Goal: Task Accomplishment & Management: Manage account settings

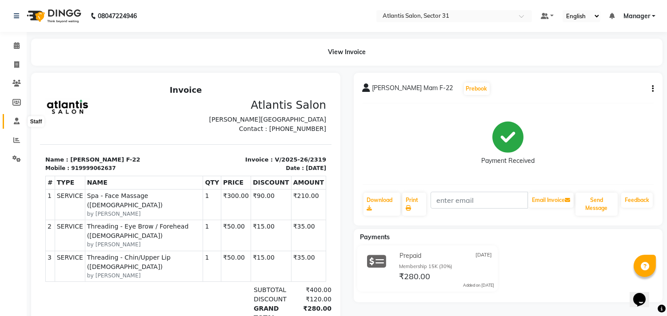
click at [16, 118] on icon at bounding box center [17, 121] width 6 height 7
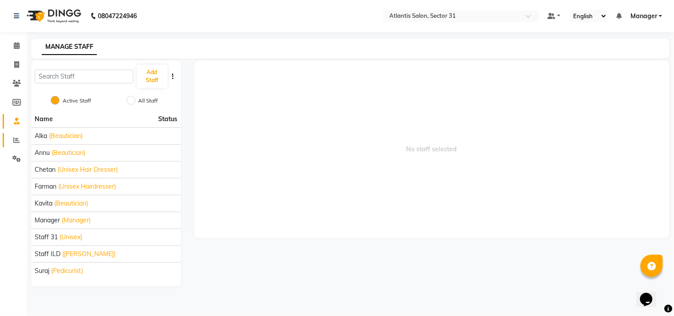
click at [12, 147] on link "Reports" at bounding box center [13, 140] width 21 height 15
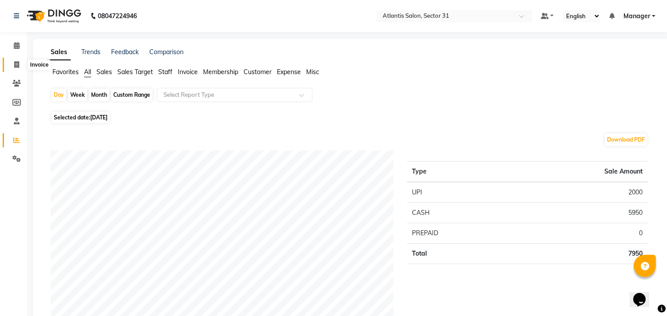
click at [15, 68] on icon at bounding box center [16, 64] width 5 height 7
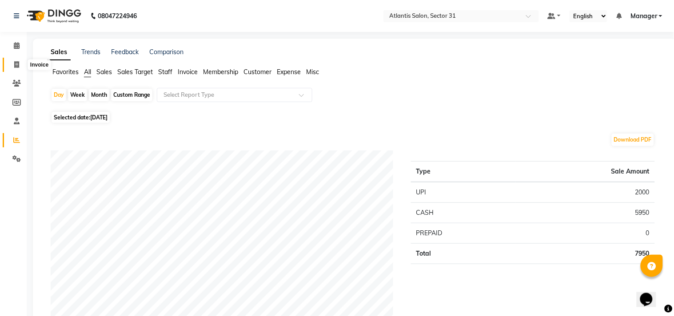
select select "4391"
select select "service"
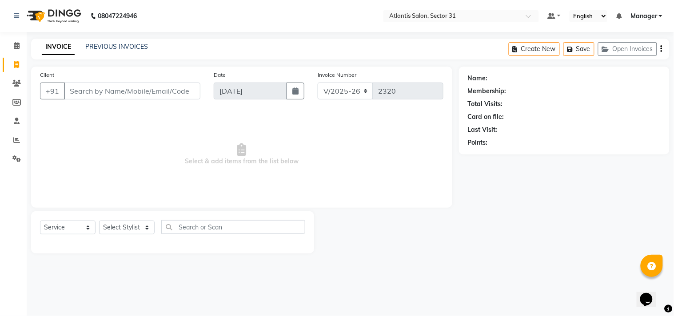
click at [87, 96] on input "Client" at bounding box center [132, 91] width 136 height 17
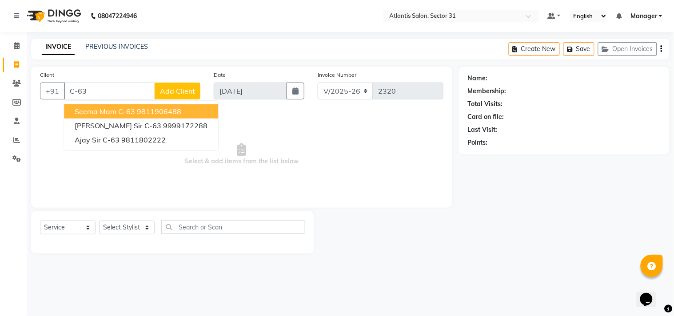
click at [103, 113] on span "Seema Mam C-63" at bounding box center [105, 111] width 60 height 9
type input "9811906488"
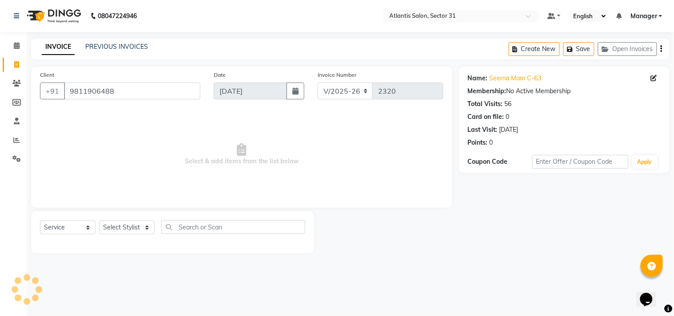
click at [125, 238] on div "Select Service Product Membership Package Voucher Prepaid Gift Card Select Styl…" at bounding box center [172, 230] width 265 height 21
click at [125, 223] on select "Select Stylist Alka Annu Chetan Farman Kavita Manager Staff 31 Staff ILD Suraj" at bounding box center [127, 228] width 56 height 14
select select "33510"
click at [99, 221] on select "Select Stylist Alka Annu Chetan Farman Kavita Manager Staff 31 Staff ILD Suraj" at bounding box center [127, 228] width 56 height 14
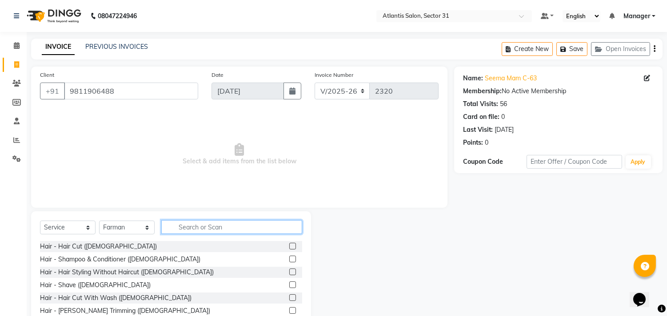
click at [178, 226] on input "text" at bounding box center [231, 227] width 141 height 14
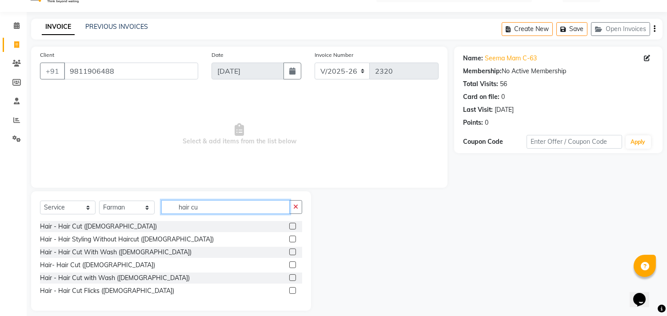
scroll to position [28, 0]
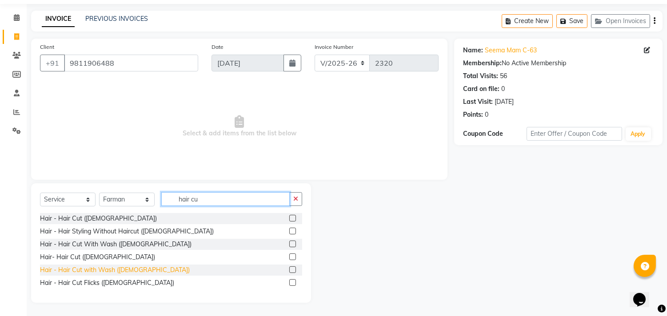
type input "hair cu"
click at [108, 270] on div "Hair - Hair Cut with Wash (Female)" at bounding box center [115, 270] width 150 height 9
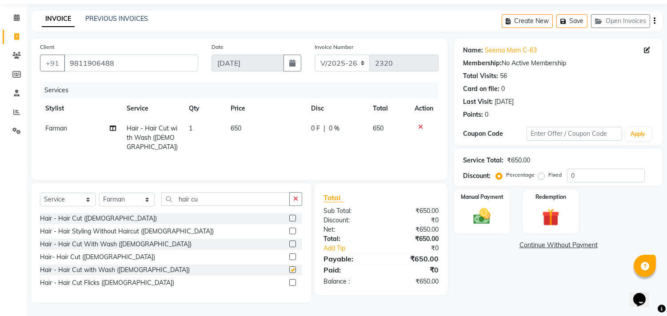
checkbox input "false"
click at [135, 202] on select "Select Stylist Alka Annu Chetan Farman Kavita Manager Staff 31 Staff ILD Suraj" at bounding box center [127, 200] width 56 height 14
click at [134, 196] on select "Select Stylist Alka Annu Chetan Farman Kavita Manager Staff 31 Staff ILD Suraj" at bounding box center [127, 200] width 56 height 14
select select "69420"
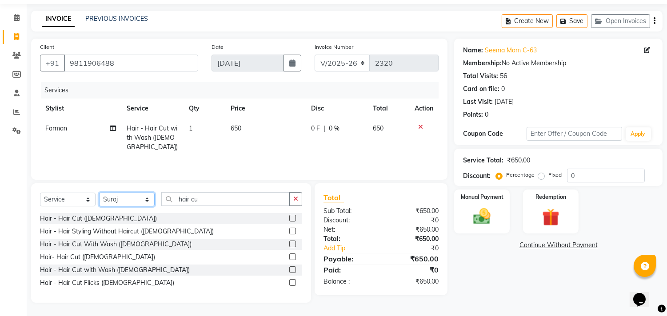
click at [99, 193] on select "Select Stylist Alka Annu Chetan Farman Kavita Manager Staff 31 Staff ILD Suraj" at bounding box center [127, 200] width 56 height 14
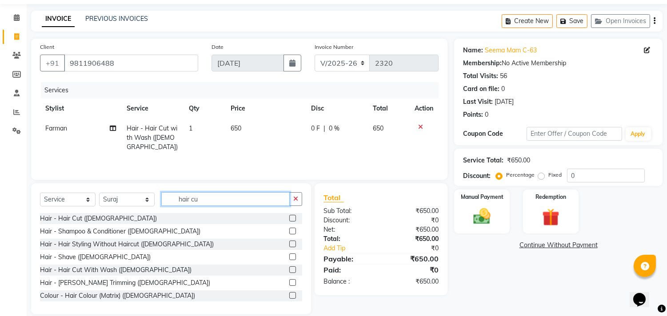
click at [216, 205] on input "hair cu" at bounding box center [225, 199] width 128 height 14
type input "h"
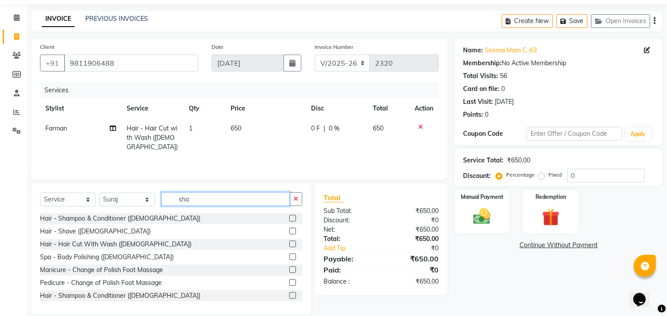
scroll to position [20, 0]
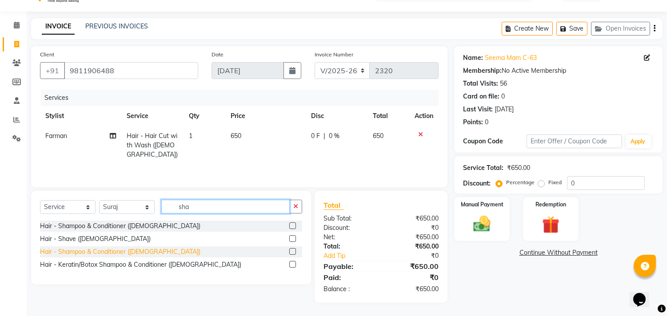
type input "sha"
click at [140, 251] on div "Hair - Shampoo & Conditioner (Female)" at bounding box center [120, 252] width 160 height 9
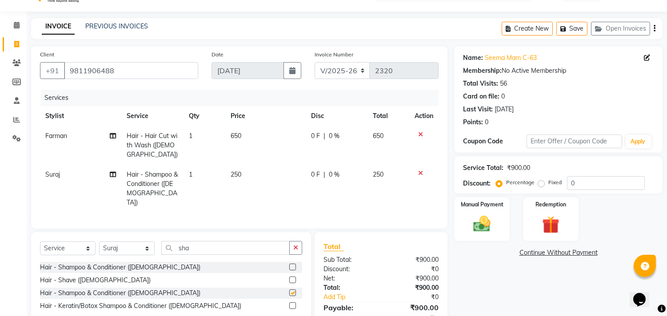
checkbox input "false"
click at [223, 241] on input "sha" at bounding box center [225, 248] width 128 height 14
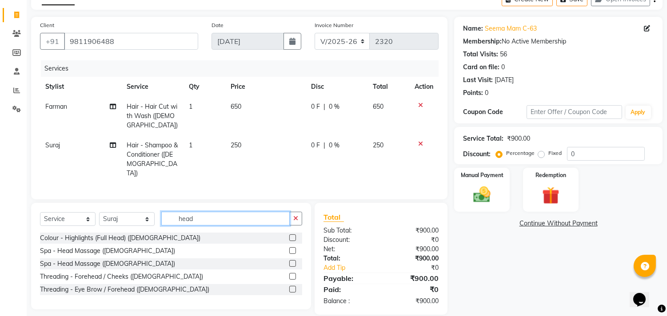
scroll to position [50, 0]
type input "head"
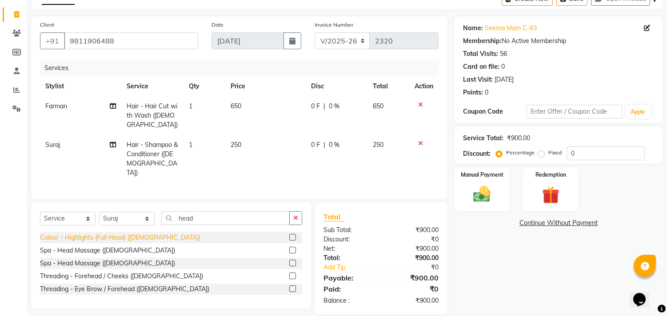
click at [131, 233] on div "Colour - Highlights (Full Head) (Female)" at bounding box center [120, 237] width 160 height 9
checkbox input "false"
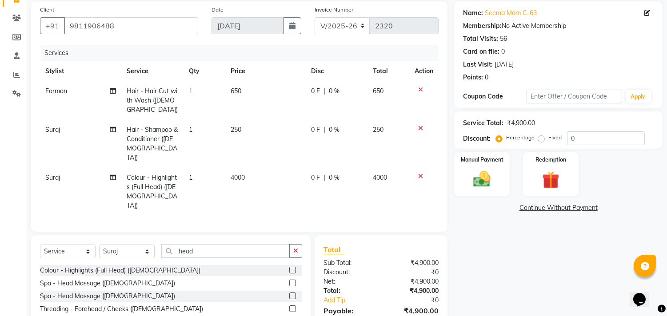
scroll to position [89, 0]
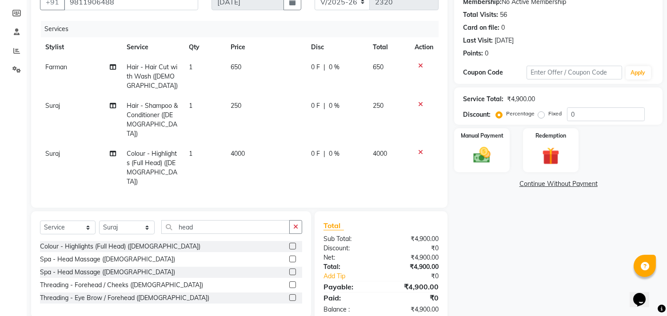
click at [422, 149] on icon at bounding box center [420, 152] width 5 height 6
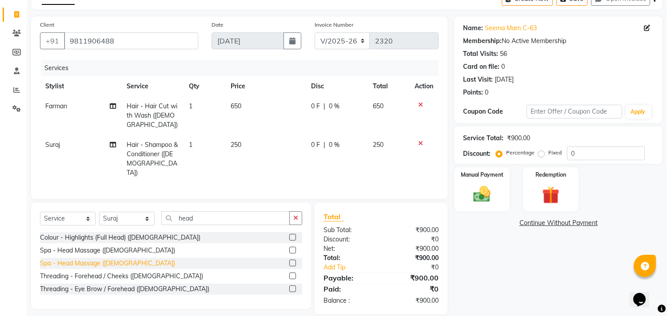
click at [111, 259] on div "Spa - Head Massage (Female)" at bounding box center [107, 263] width 135 height 9
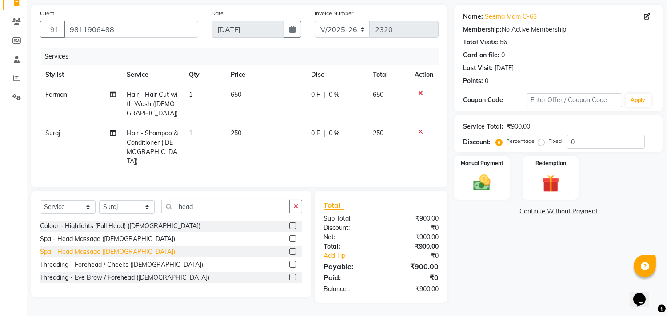
checkbox input "false"
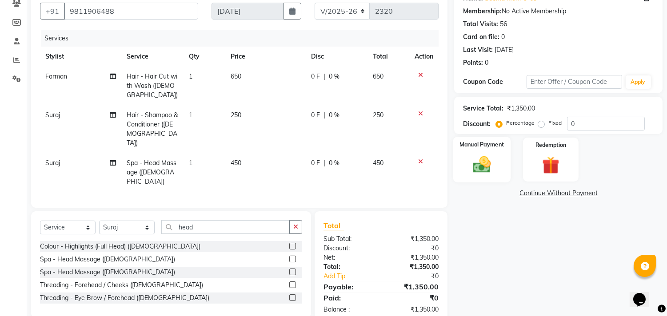
click at [493, 163] on img at bounding box center [481, 165] width 29 height 21
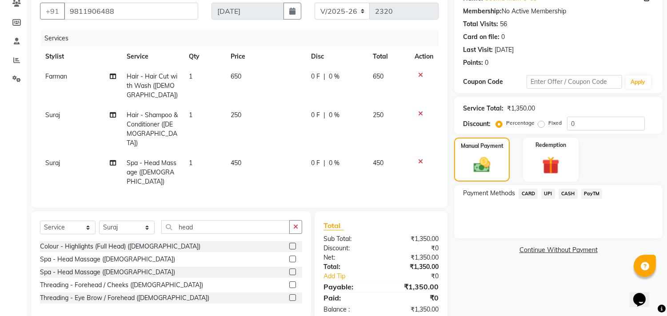
click at [567, 191] on span "CASH" at bounding box center [568, 194] width 19 height 10
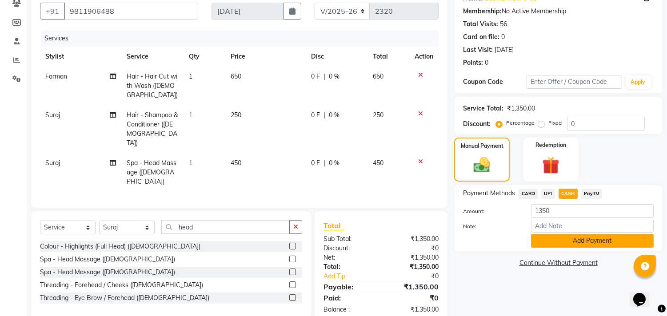
click at [566, 242] on button "Add Payment" at bounding box center [592, 241] width 123 height 14
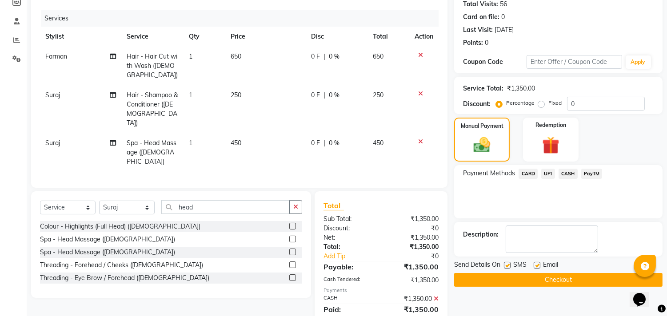
scroll to position [111, 0]
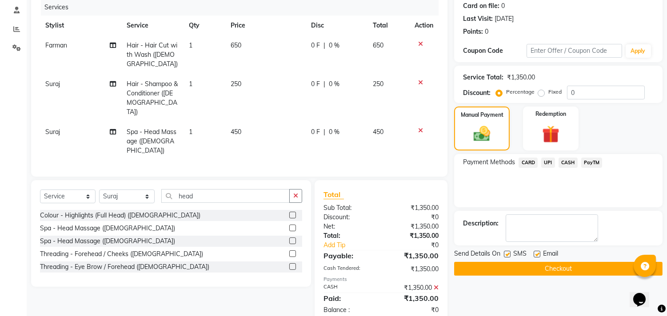
click at [557, 268] on button "Checkout" at bounding box center [558, 269] width 208 height 14
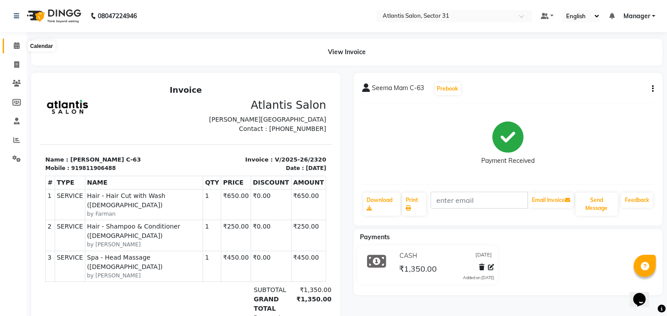
click at [14, 41] on span at bounding box center [17, 46] width 16 height 10
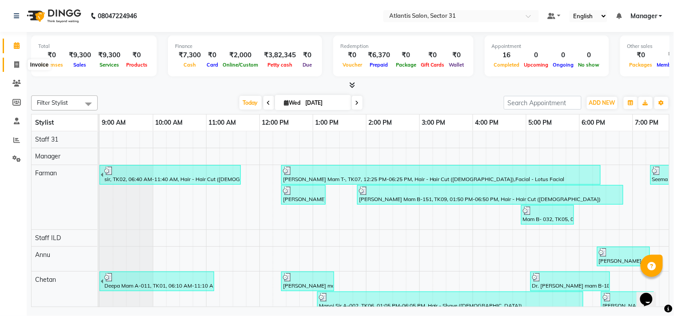
click at [16, 61] on icon at bounding box center [16, 64] width 5 height 7
select select "service"
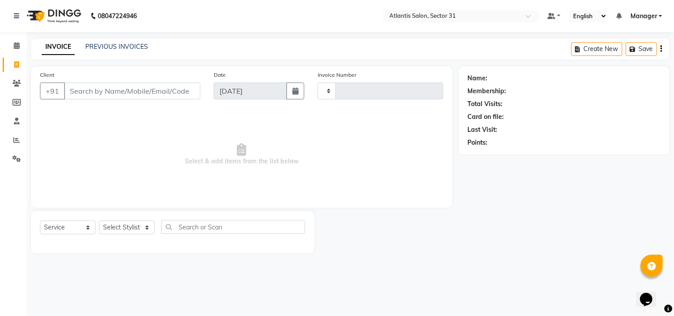
type input "2321"
select select "4391"
click at [124, 91] on input "Client" at bounding box center [132, 91] width 136 height 17
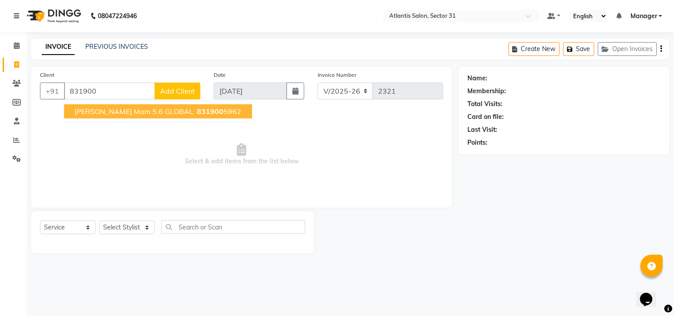
click at [141, 113] on span "shavya mam 5.6 GLOBAL" at bounding box center [134, 111] width 119 height 9
type input "8319005962"
click at [141, 113] on span "Select & add items from the list below" at bounding box center [241, 154] width 403 height 89
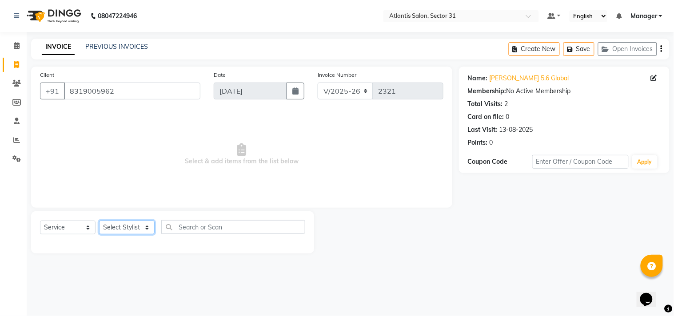
click at [125, 227] on select "Select Stylist Alka Annu Chetan Farman Kavita Manager Staff 31 Staff ILD Suraj" at bounding box center [127, 228] width 56 height 14
click at [127, 228] on select "Select Stylist Alka Annu Chetan Farman Kavita Manager Staff 31 Staff ILD Suraj" at bounding box center [127, 228] width 56 height 14
select select "82225"
click at [99, 221] on select "Select Stylist Alka Annu Chetan Farman Kavita Manager Staff 31 Staff ILD Suraj" at bounding box center [127, 228] width 56 height 14
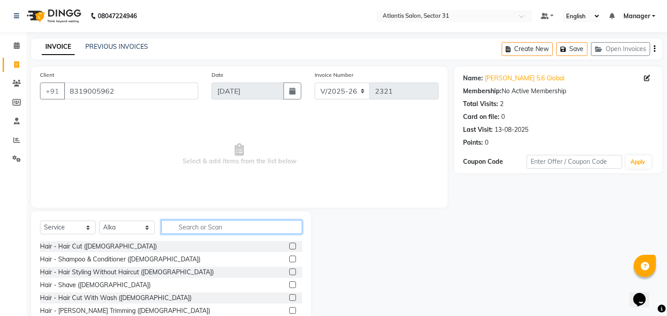
click at [185, 228] on input "text" at bounding box center [231, 227] width 141 height 14
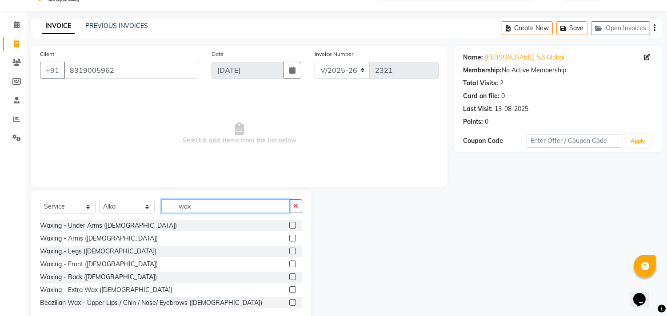
scroll to position [39, 0]
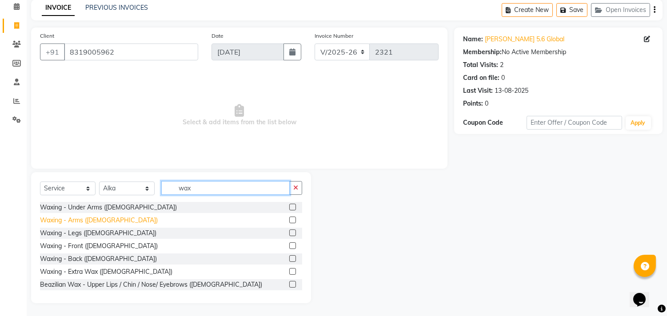
type input "wax"
click at [75, 224] on div "Waxing - Arms (Female)" at bounding box center [99, 220] width 118 height 9
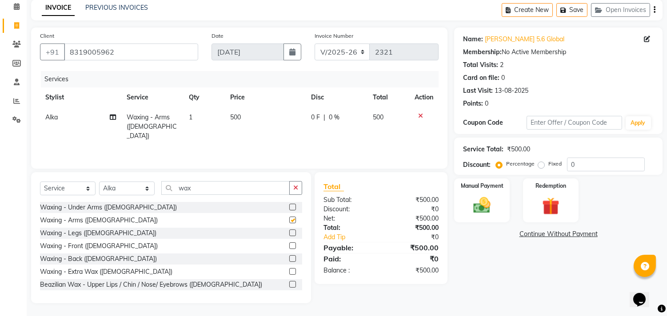
checkbox input "false"
click at [199, 192] on input "wax" at bounding box center [225, 188] width 128 height 14
type input "w"
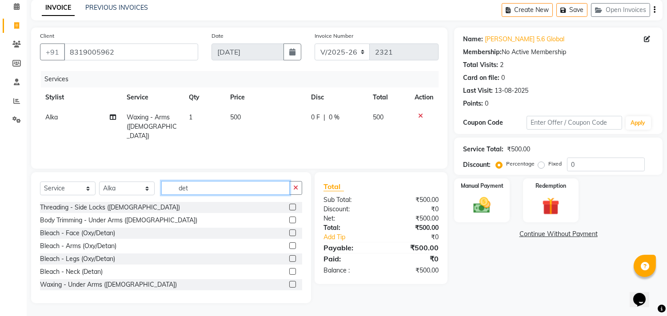
scroll to position [20, 0]
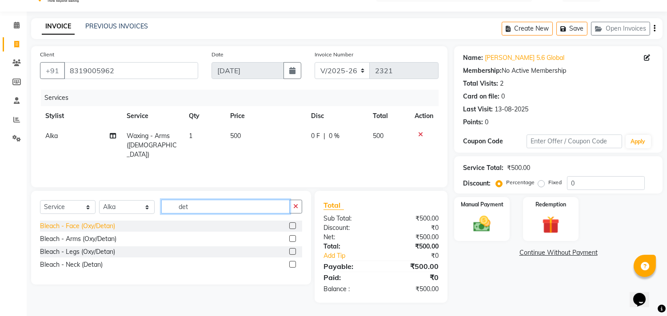
type input "det"
click at [98, 228] on div "Bleach - Face (Oxy/Detan)" at bounding box center [77, 226] width 75 height 9
click at [98, 221] on div "Select Service Product Membership Package Voucher Prepaid Gift Card Select Styl…" at bounding box center [171, 210] width 262 height 21
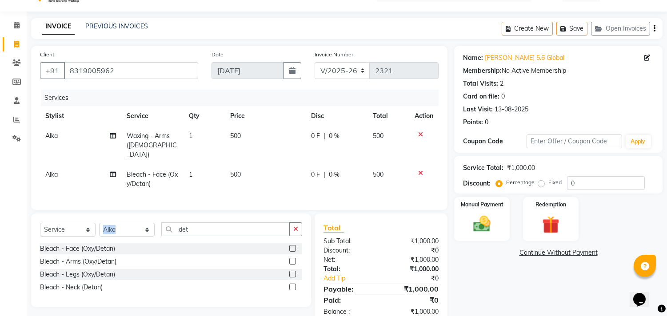
checkbox input "false"
click at [256, 168] on td "500" at bounding box center [265, 179] width 81 height 29
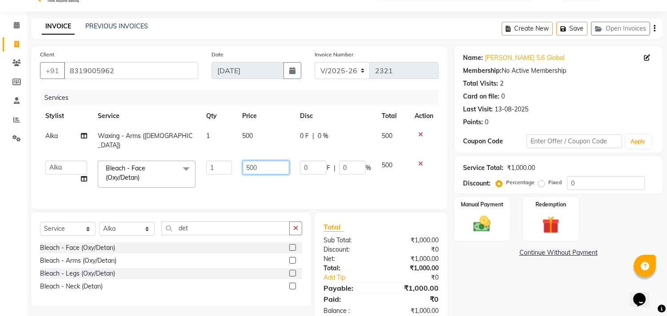
click at [266, 161] on input "500" at bounding box center [266, 168] width 47 height 14
type input "5"
type input "800"
click at [275, 177] on td "800" at bounding box center [265, 175] width 57 height 38
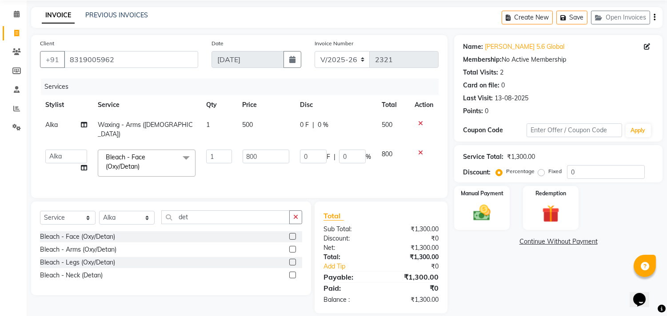
scroll to position [40, 0]
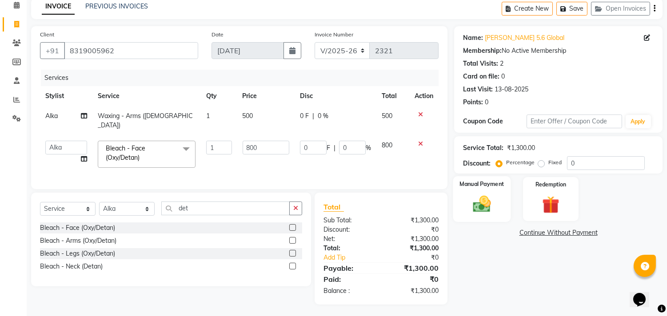
click at [490, 209] on img at bounding box center [481, 204] width 29 height 21
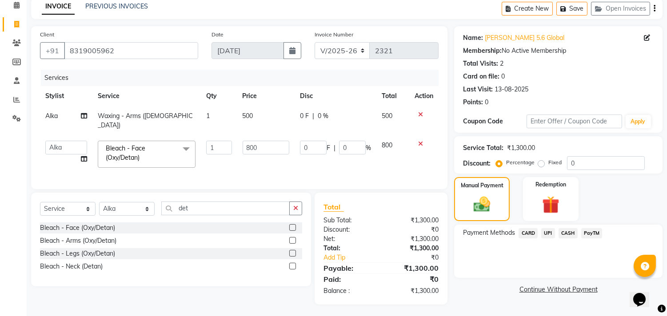
click at [563, 233] on span "CASH" at bounding box center [568, 233] width 19 height 10
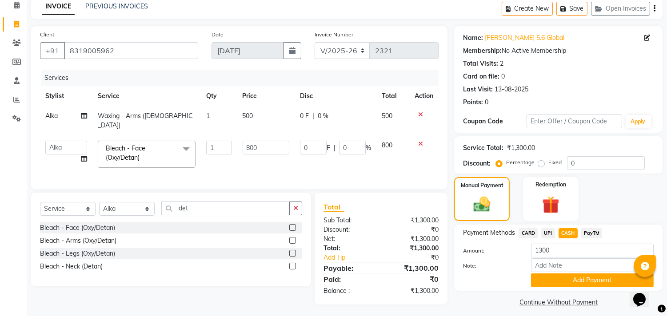
scroll to position [46, 0]
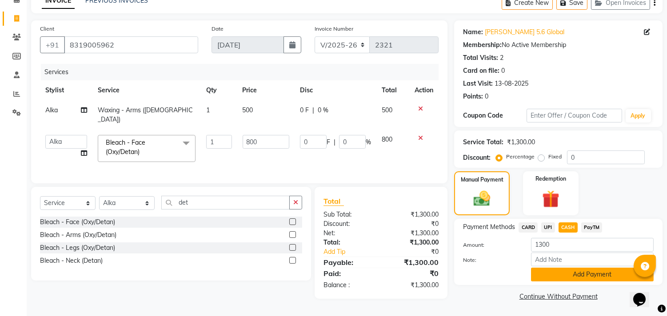
click at [564, 276] on button "Add Payment" at bounding box center [592, 275] width 123 height 14
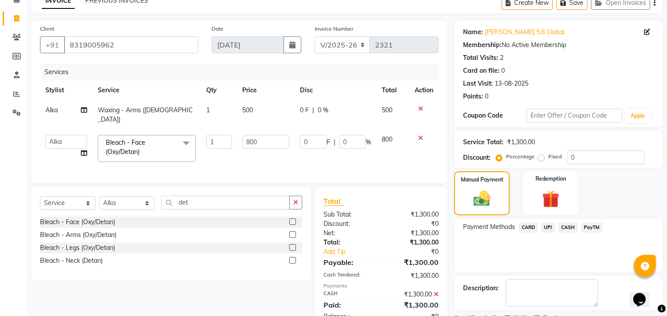
click at [564, 276] on div "Description:" at bounding box center [558, 293] width 208 height 35
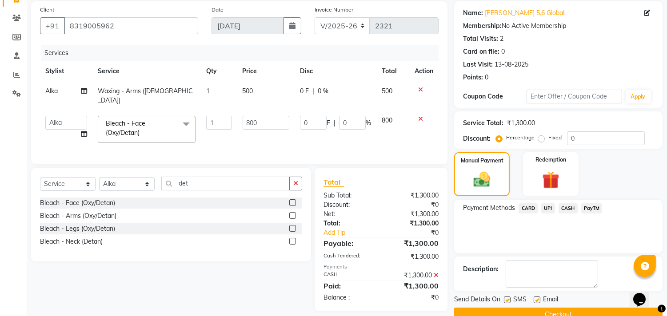
scroll to position [83, 0]
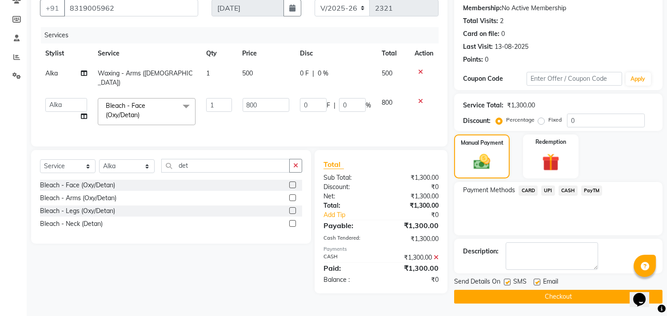
click at [566, 292] on button "Checkout" at bounding box center [558, 297] width 208 height 14
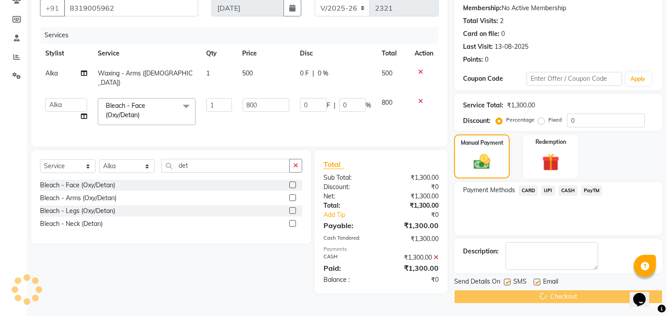
click at [566, 292] on div "Checkout" at bounding box center [558, 297] width 208 height 14
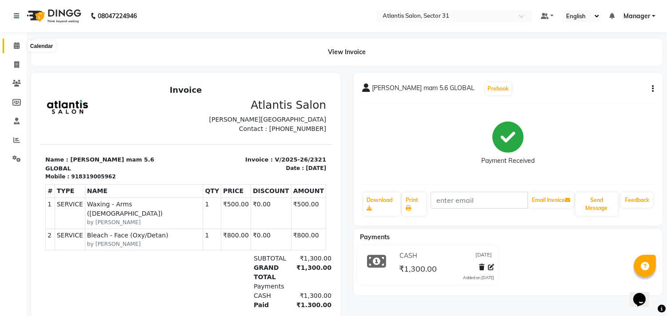
click at [12, 41] on span at bounding box center [17, 46] width 16 height 10
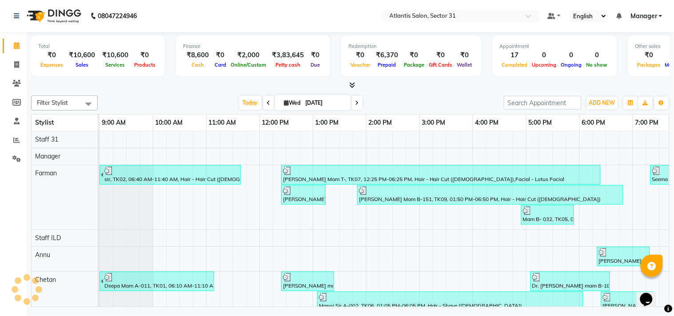
scroll to position [0, 70]
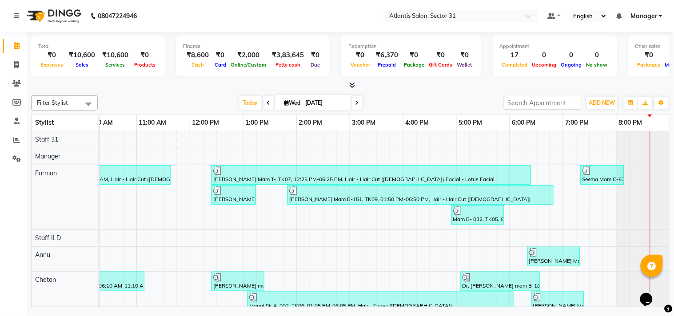
click at [206, 32] on div "Total ₹0 Expenses ₹10,600 Sales ₹10,600 Services ₹0 Products Finance ₹8,600 Cas…" at bounding box center [350, 61] width 639 height 58
click at [19, 67] on icon at bounding box center [16, 64] width 5 height 7
select select "service"
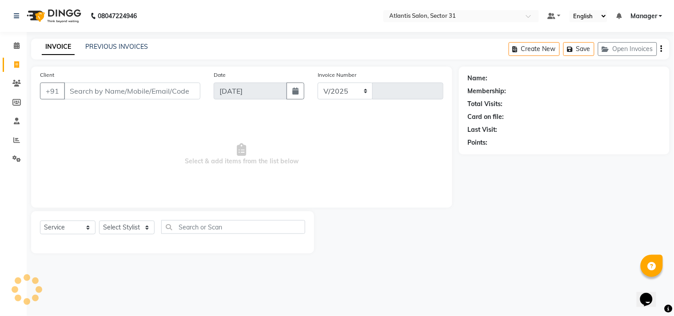
select select "4391"
type input "2322"
click at [12, 136] on span at bounding box center [17, 141] width 16 height 10
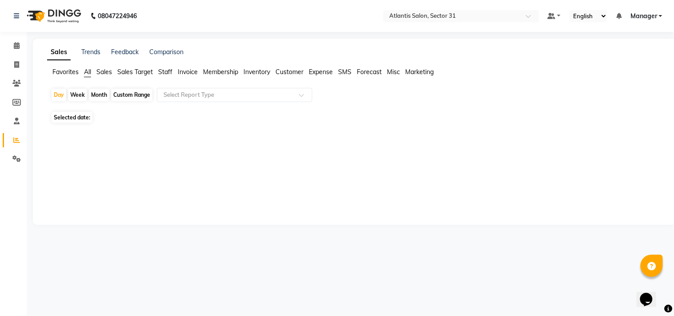
click at [12, 136] on span at bounding box center [17, 141] width 16 height 10
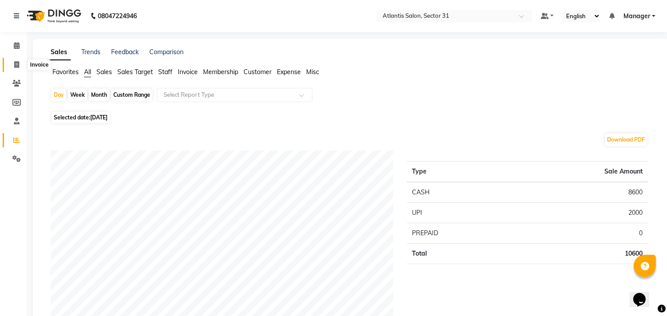
click at [14, 64] on span at bounding box center [17, 65] width 16 height 10
select select "service"
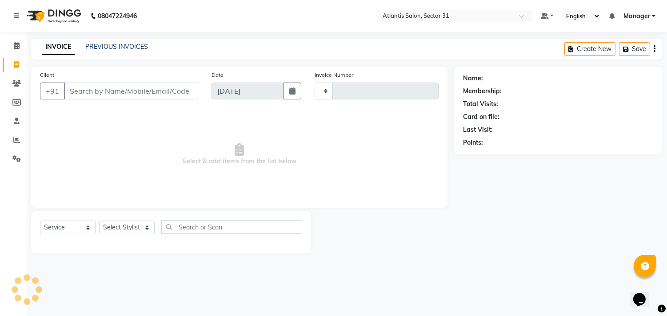
type input "2322"
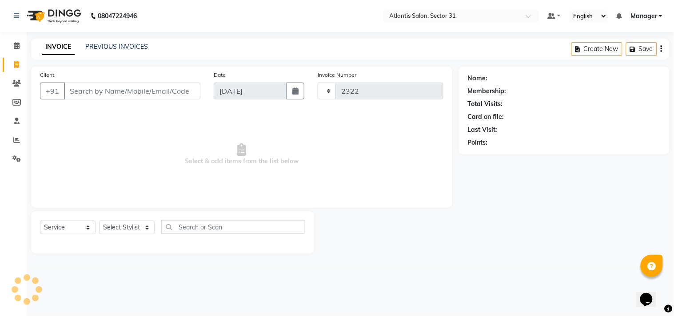
select select "4391"
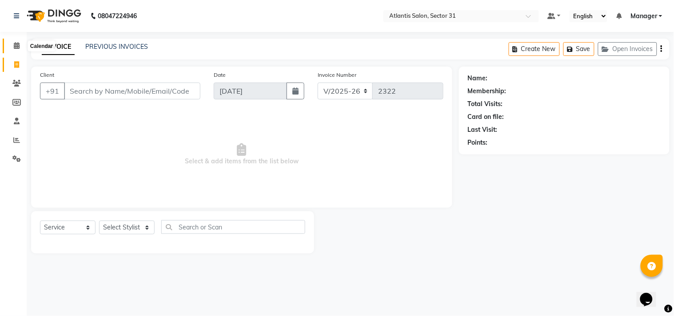
click at [12, 47] on span at bounding box center [17, 46] width 16 height 10
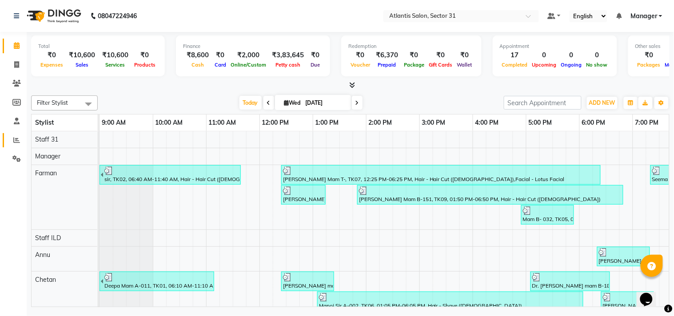
click at [17, 134] on link "Reports" at bounding box center [13, 140] width 21 height 15
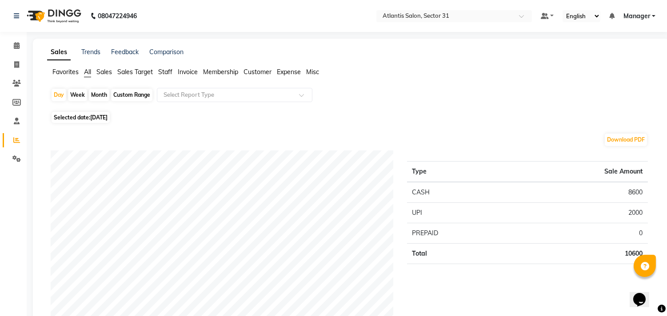
click at [109, 74] on span "Sales" at bounding box center [104, 72] width 16 height 8
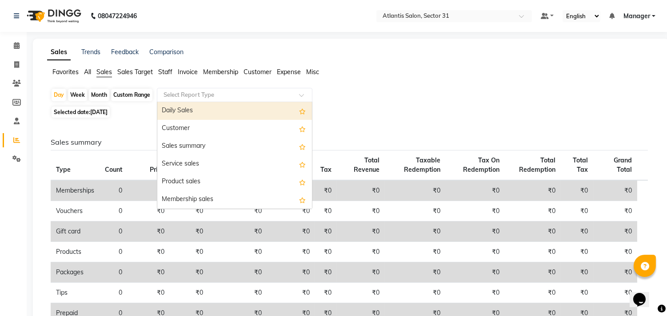
click at [176, 98] on input "text" at bounding box center [226, 95] width 128 height 9
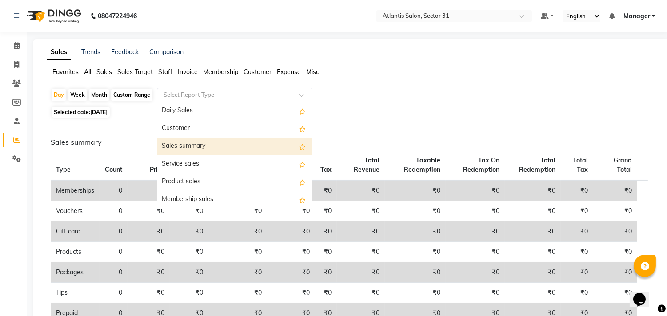
drag, startPoint x: 185, startPoint y: 143, endPoint x: 169, endPoint y: 122, distance: 26.0
click at [184, 135] on div "Daily Sales Customer Sales summary Service sales Product sales Membership sales…" at bounding box center [234, 208] width 155 height 213
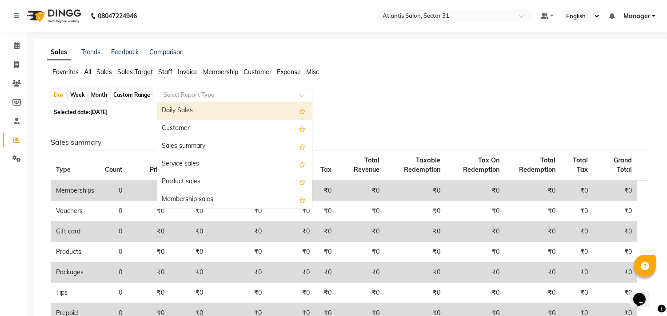
click at [101, 95] on div "Month" at bounding box center [99, 95] width 20 height 12
select select "9"
select select "2025"
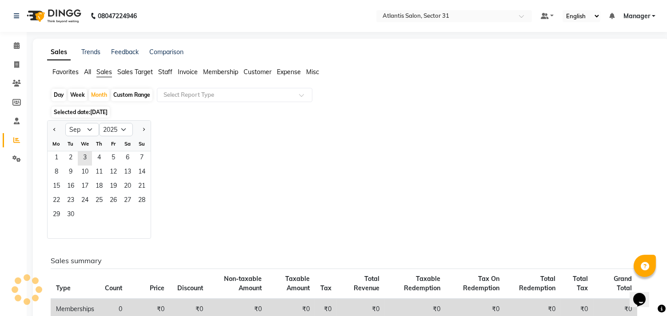
click at [51, 162] on span "1" at bounding box center [56, 159] width 14 height 14
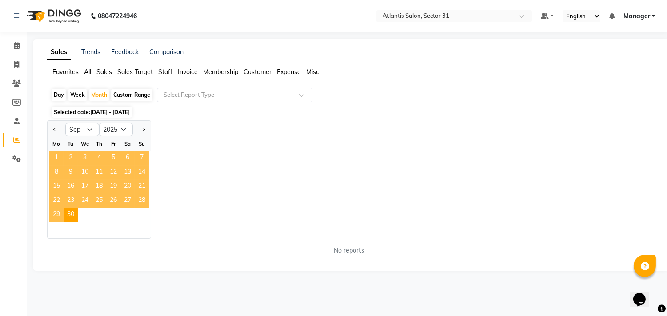
click at [51, 162] on span "1" at bounding box center [56, 159] width 14 height 14
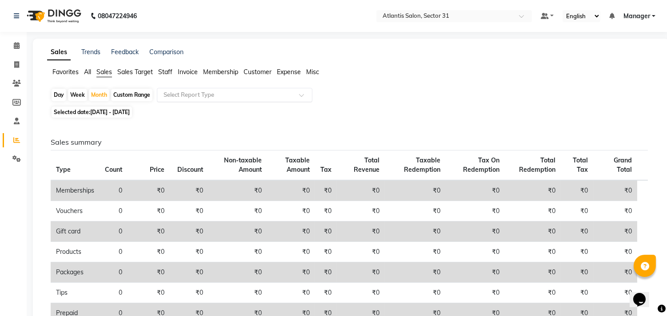
click at [172, 97] on input "text" at bounding box center [226, 95] width 128 height 9
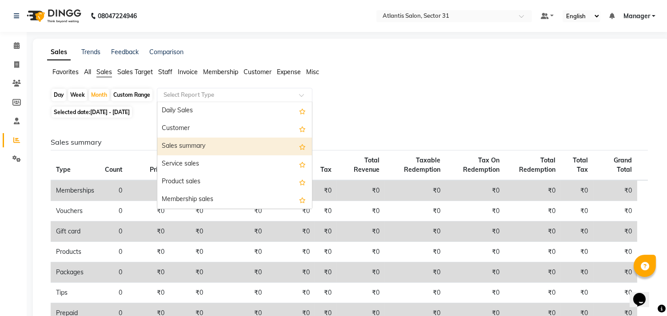
click at [179, 139] on div "Sales summary" at bounding box center [234, 147] width 155 height 18
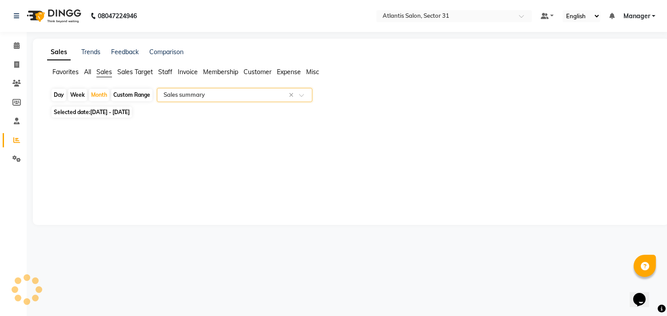
select select "full_report"
select select "csv"
click at [103, 98] on div "Month" at bounding box center [99, 95] width 20 height 12
select select "9"
select select "2025"
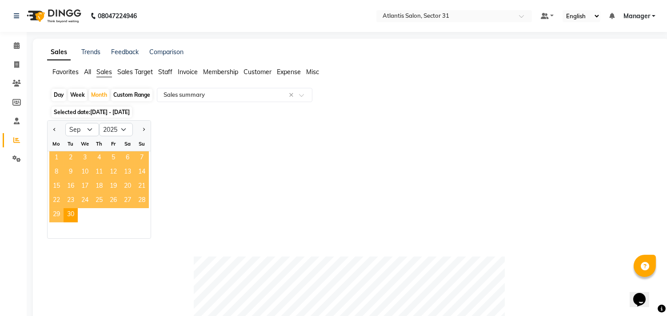
click at [58, 158] on span "1" at bounding box center [56, 159] width 14 height 14
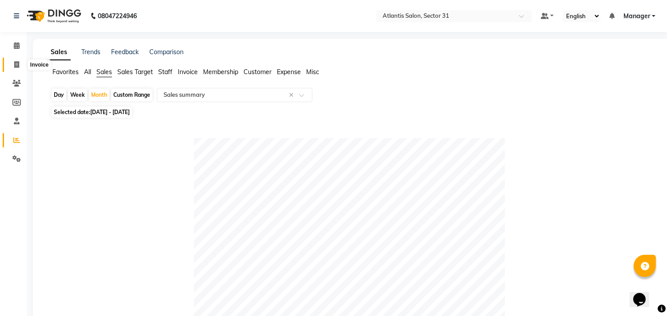
click at [14, 64] on icon at bounding box center [16, 64] width 5 height 7
select select "service"
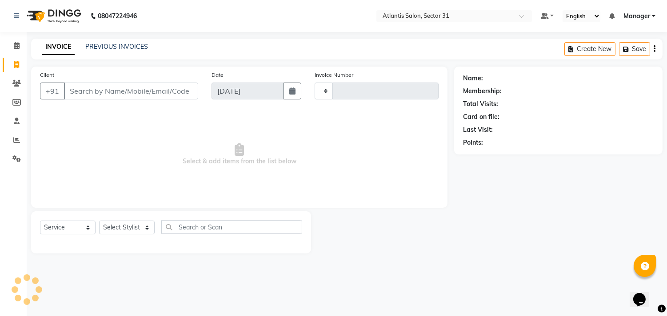
type input "2322"
select select "4391"
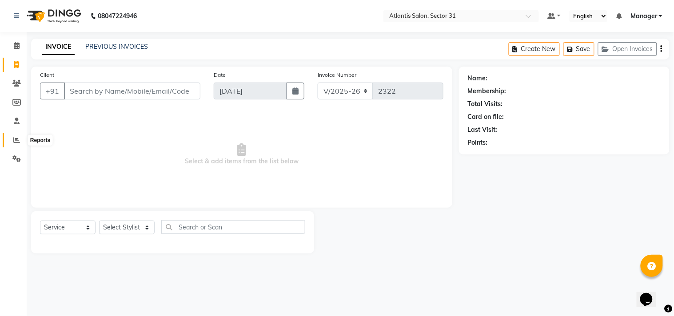
click at [16, 142] on icon at bounding box center [16, 140] width 7 height 7
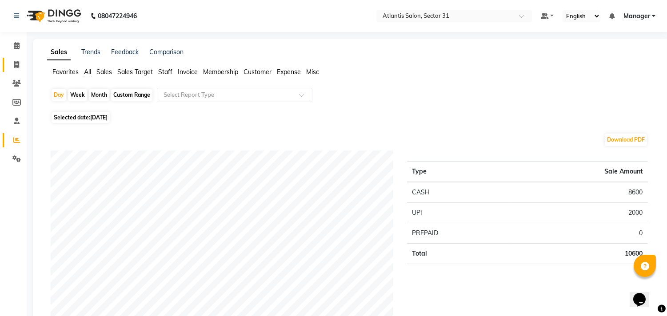
click at [12, 58] on link "Invoice" at bounding box center [13, 65] width 21 height 15
select select "service"
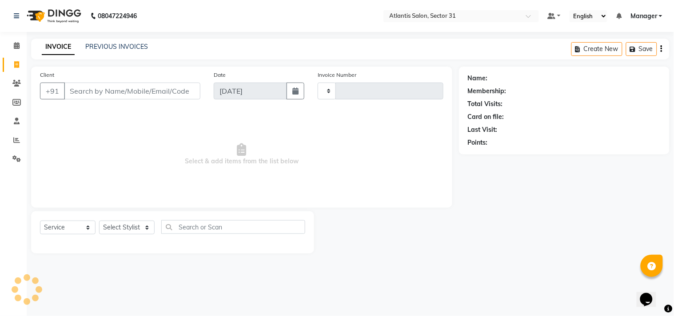
type input "2322"
select select "4391"
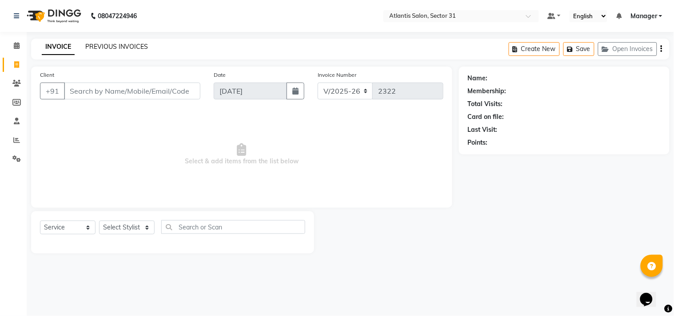
click at [132, 47] on link "PREVIOUS INVOICES" at bounding box center [116, 47] width 63 height 8
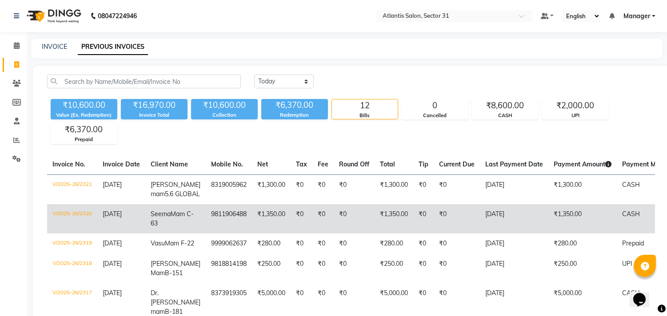
scroll to position [214, 0]
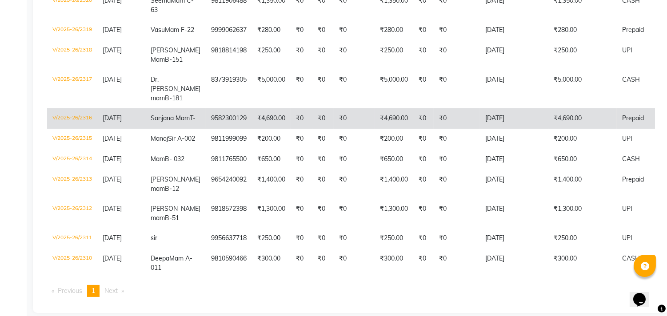
click at [343, 129] on td "₹0" at bounding box center [354, 118] width 41 height 20
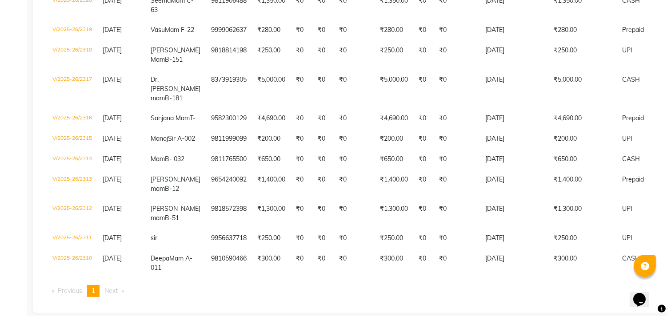
scroll to position [0, 0]
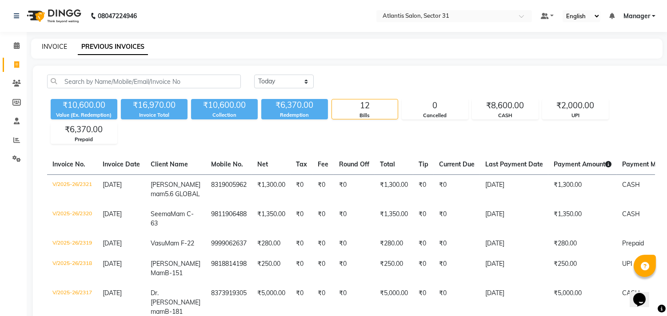
click at [50, 46] on link "INVOICE" at bounding box center [54, 47] width 25 height 8
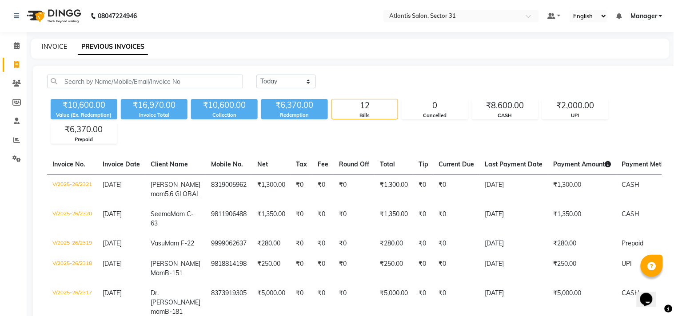
select select "4391"
select select "service"
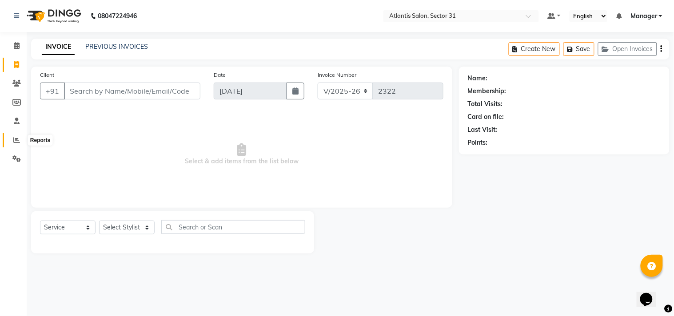
click at [18, 144] on icon at bounding box center [16, 140] width 7 height 7
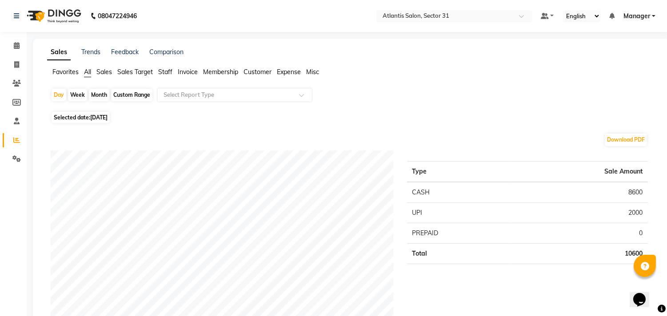
click at [169, 74] on span "Staff" at bounding box center [165, 72] width 14 height 8
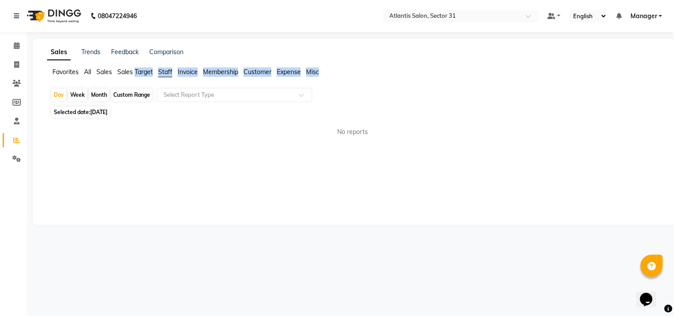
click at [169, 74] on span "Staff" at bounding box center [165, 72] width 14 height 8
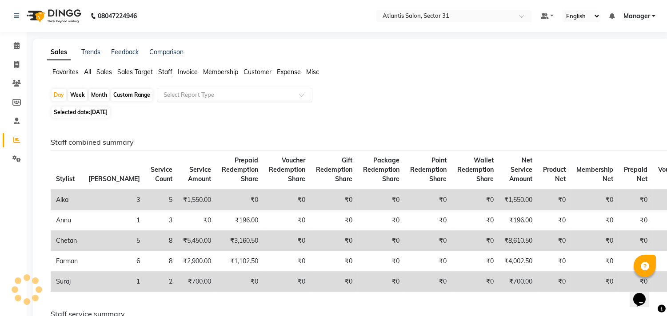
click at [173, 91] on input "text" at bounding box center [226, 95] width 128 height 9
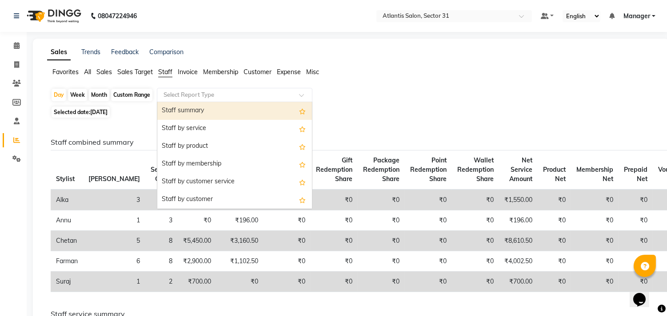
click at [181, 111] on div "Staff summary" at bounding box center [234, 111] width 155 height 18
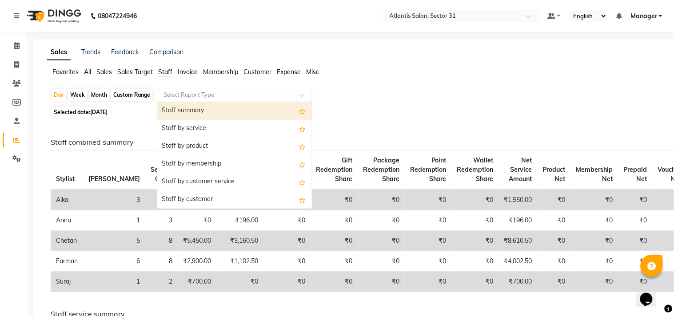
select select "full_report"
select select "csv"
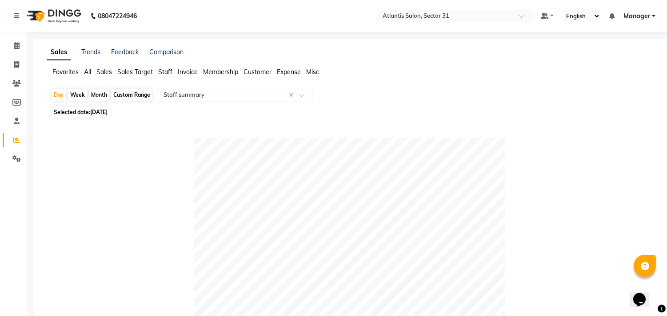
click at [101, 98] on div "Month" at bounding box center [99, 95] width 20 height 12
select select "9"
select select "2025"
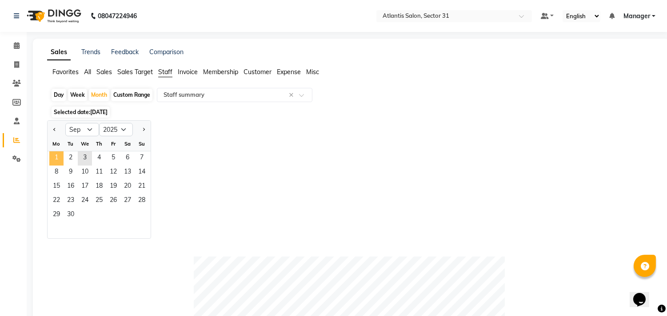
click at [59, 152] on span "1" at bounding box center [56, 159] width 14 height 14
